Goal: Transaction & Acquisition: Purchase product/service

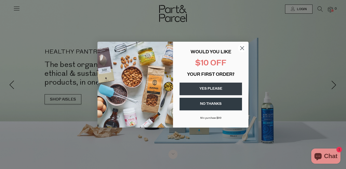
click at [244, 47] on circle "Close dialog" at bounding box center [242, 48] width 8 height 8
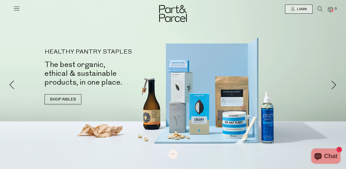
click at [318, 9] on icon at bounding box center [320, 9] width 5 height 6
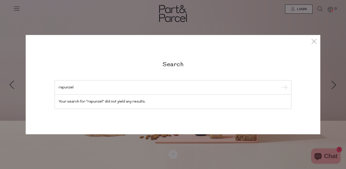
type input "rapunzel"
click at [284, 87] on input "submit" at bounding box center [284, 88] width 8 height 8
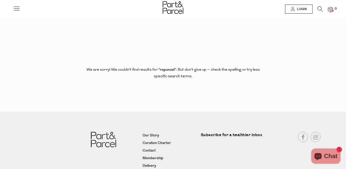
click at [319, 10] on icon at bounding box center [320, 9] width 5 height 6
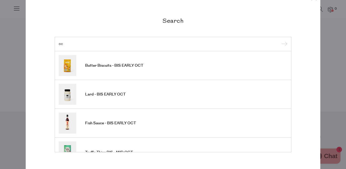
type input "o"
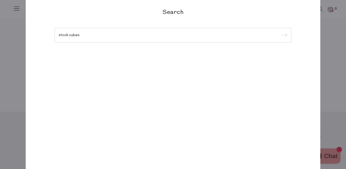
type input "stock cubes"
click at [284, 35] on input "submit" at bounding box center [284, 35] width 8 height 8
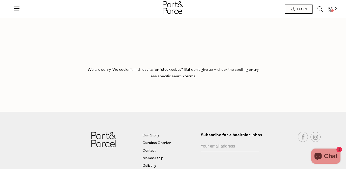
click at [14, 8] on icon at bounding box center [16, 8] width 7 height 7
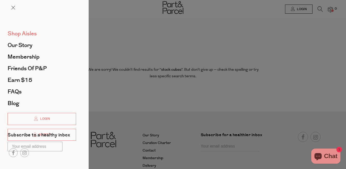
click at [36, 36] on span "Shop Aisles" at bounding box center [22, 33] width 29 height 8
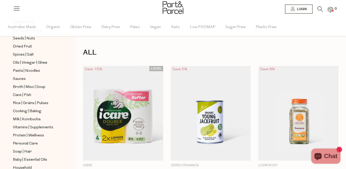
scroll to position [141, 0]
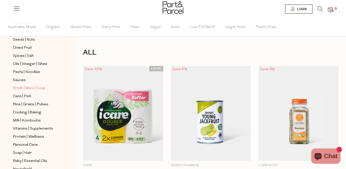
click at [39, 89] on span "Broth | Miso | Soup" at bounding box center [29, 88] width 32 height 6
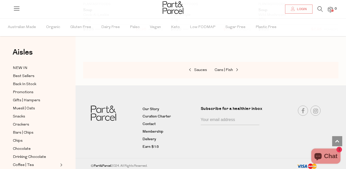
scroll to position [1539, 0]
click at [24, 149] on span "Chocolate" at bounding box center [22, 149] width 18 height 6
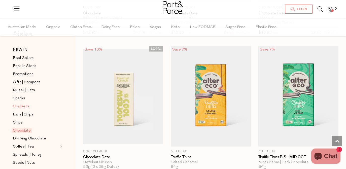
scroll to position [18, 0]
click at [21, 98] on span "Snacks" at bounding box center [19, 98] width 12 height 6
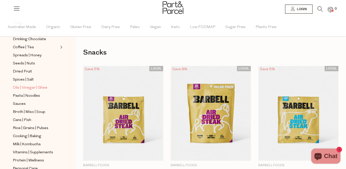
scroll to position [120, 0]
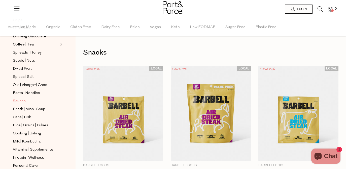
click at [29, 101] on link "Sauces" at bounding box center [36, 101] width 46 height 6
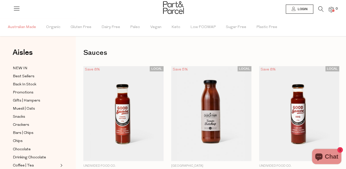
click at [20, 26] on span "Australian Made" at bounding box center [22, 27] width 28 height 18
